Goal: Find specific page/section: Find specific page/section

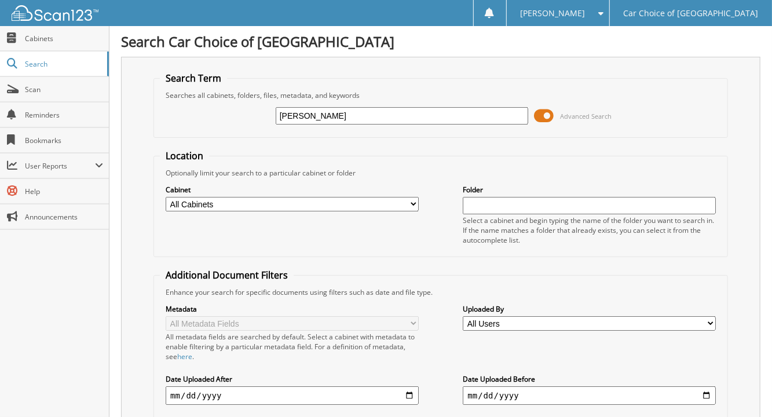
type input "[PERSON_NAME]"
drag, startPoint x: 343, startPoint y: 115, endPoint x: 221, endPoint y: 108, distance: 121.8
click at [221, 108] on div "[PERSON_NAME] Advanced Search" at bounding box center [441, 115] width 562 height 31
type input "[PERSON_NAME]"
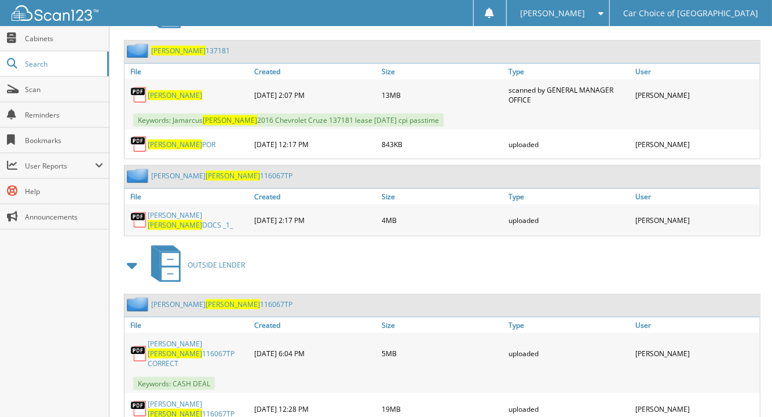
scroll to position [595, 0]
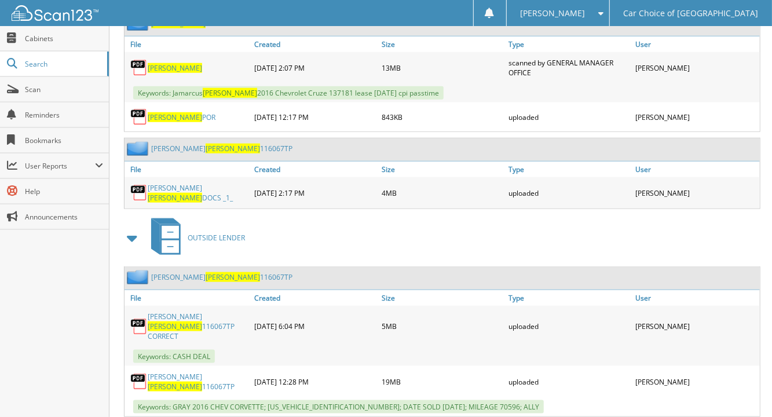
click at [206, 312] on link "KELVIN FULLER 116067TP CORRECT" at bounding box center [198, 327] width 101 height 30
